Goal: Information Seeking & Learning: Learn about a topic

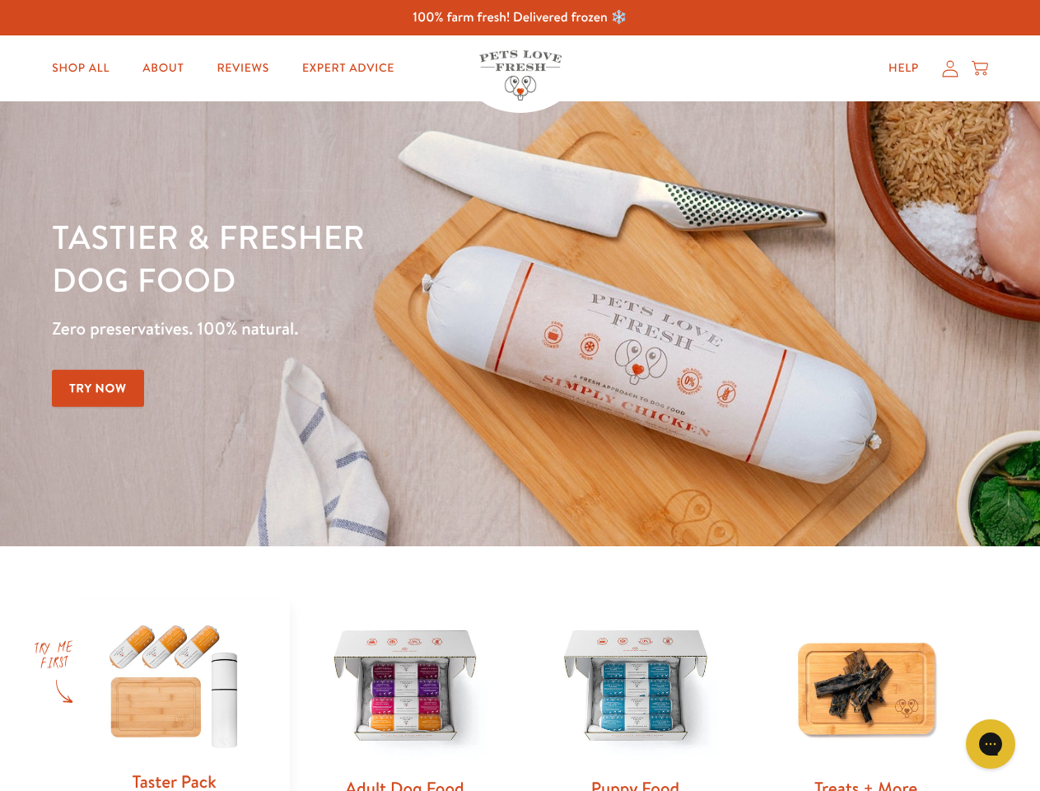
click at [520, 395] on div "Tastier & fresher dog food Zero preservatives. 100% natural. Try Now" at bounding box center [364, 323] width 624 height 217
click at [991, 744] on icon "Gorgias live chat" at bounding box center [991, 744] width 16 height 16
